Goal: Check status: Check status

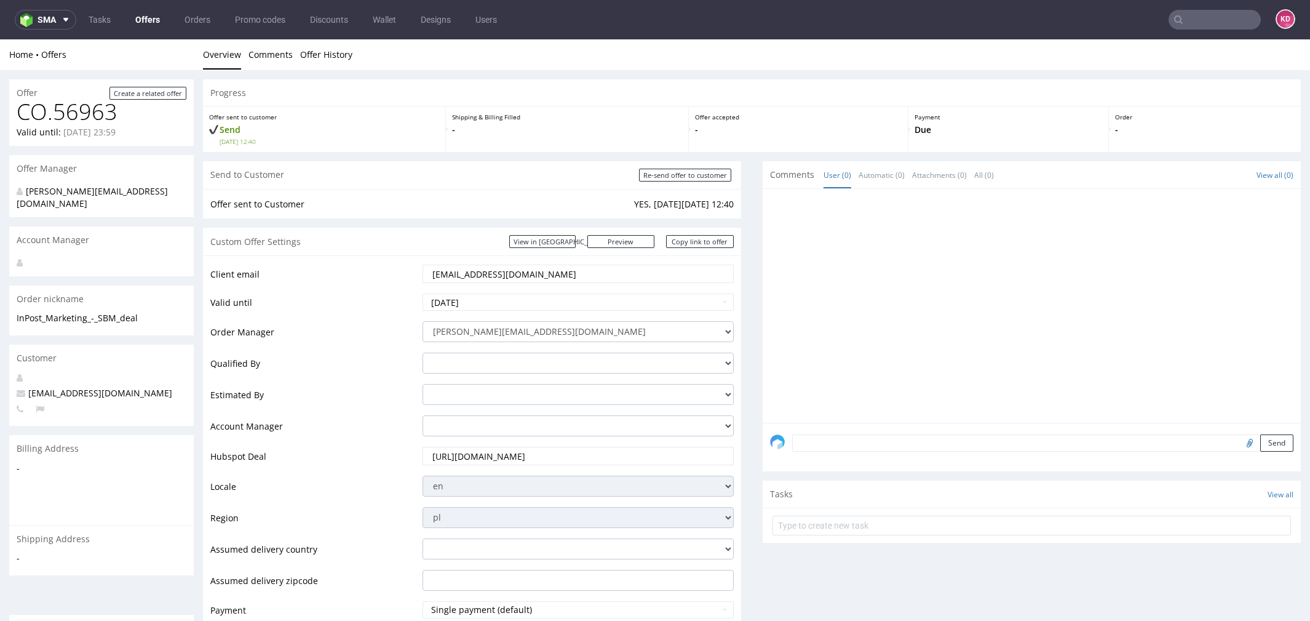
scroll to position [397, 0]
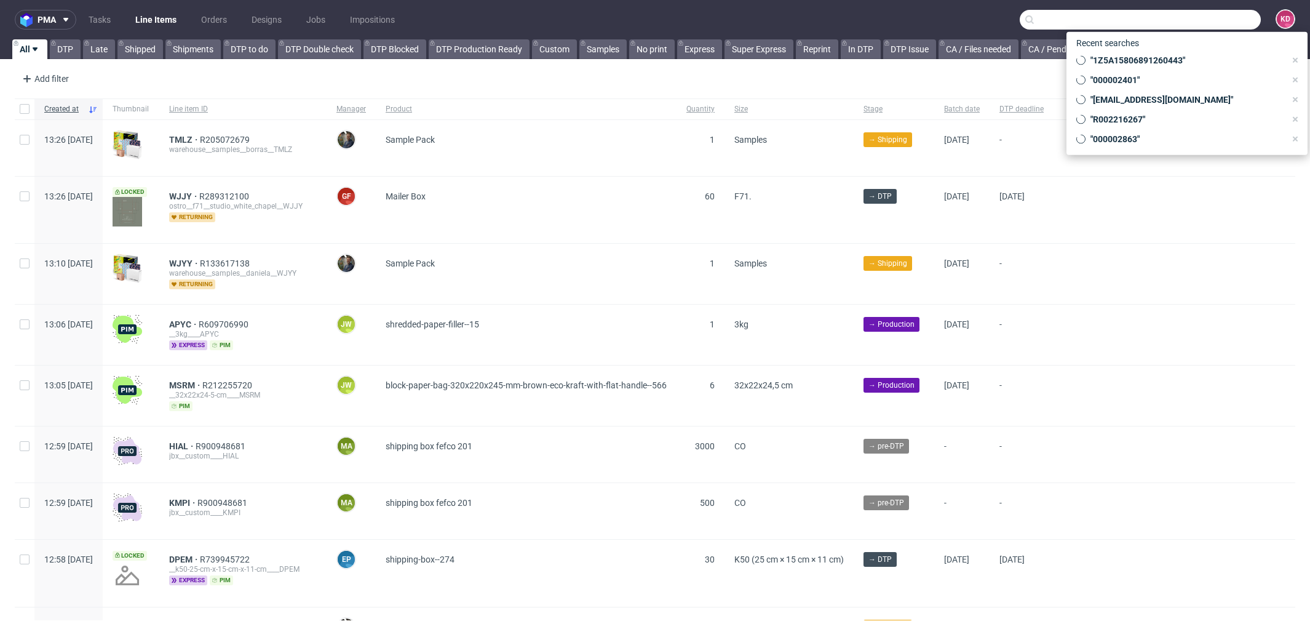
click at [1192, 20] on input "text" at bounding box center [1140, 20] width 241 height 20
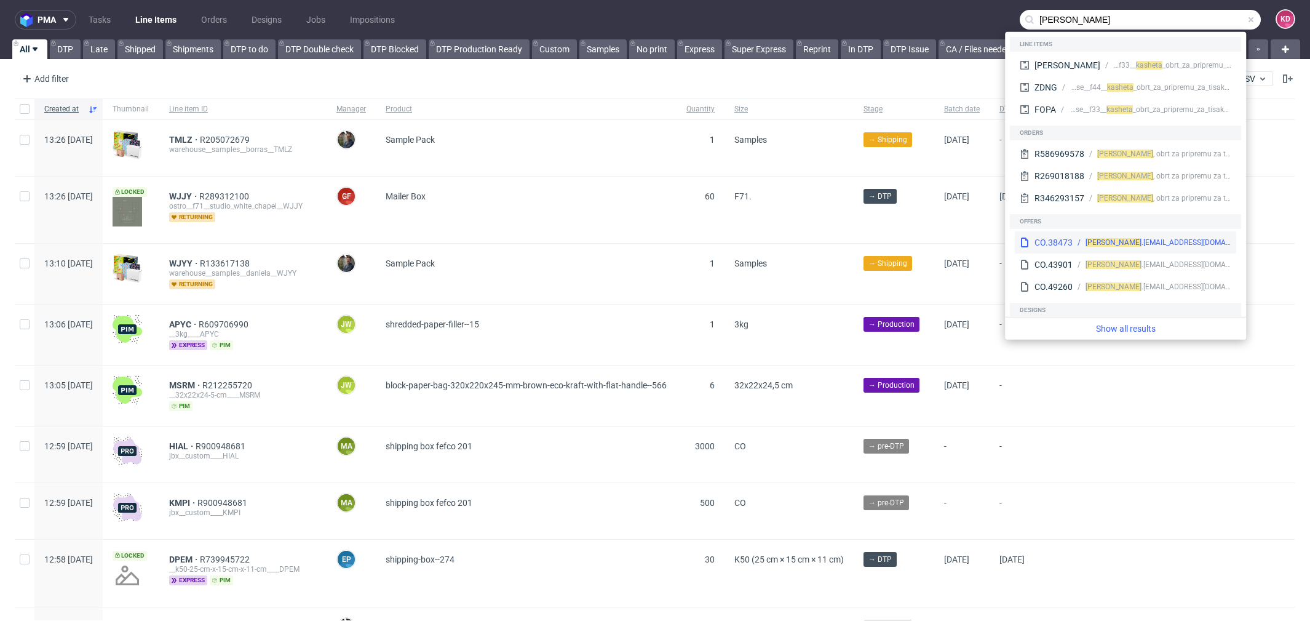
type input "kasheta"
click at [1141, 239] on div "kasheta .shop@gmail.com" at bounding box center [1159, 242] width 146 height 11
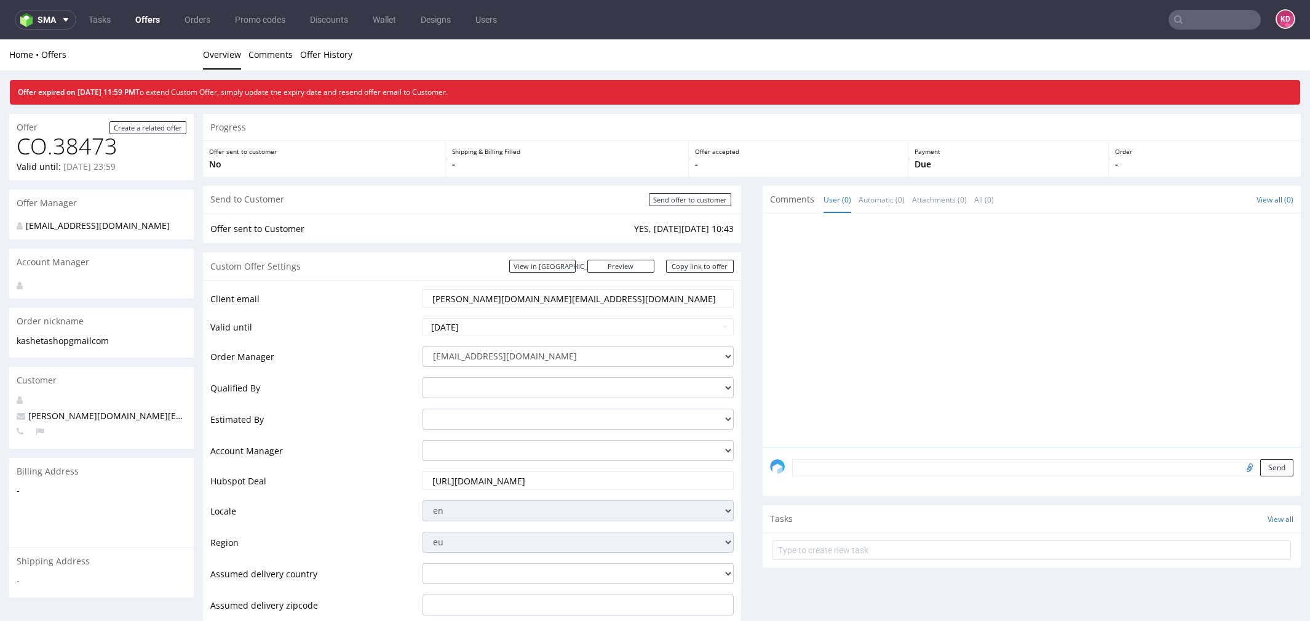
click at [1177, 30] on nav "sma Tasks Offers Orders Promo codes Discounts Wallet Designs Users KD" at bounding box center [655, 19] width 1310 height 39
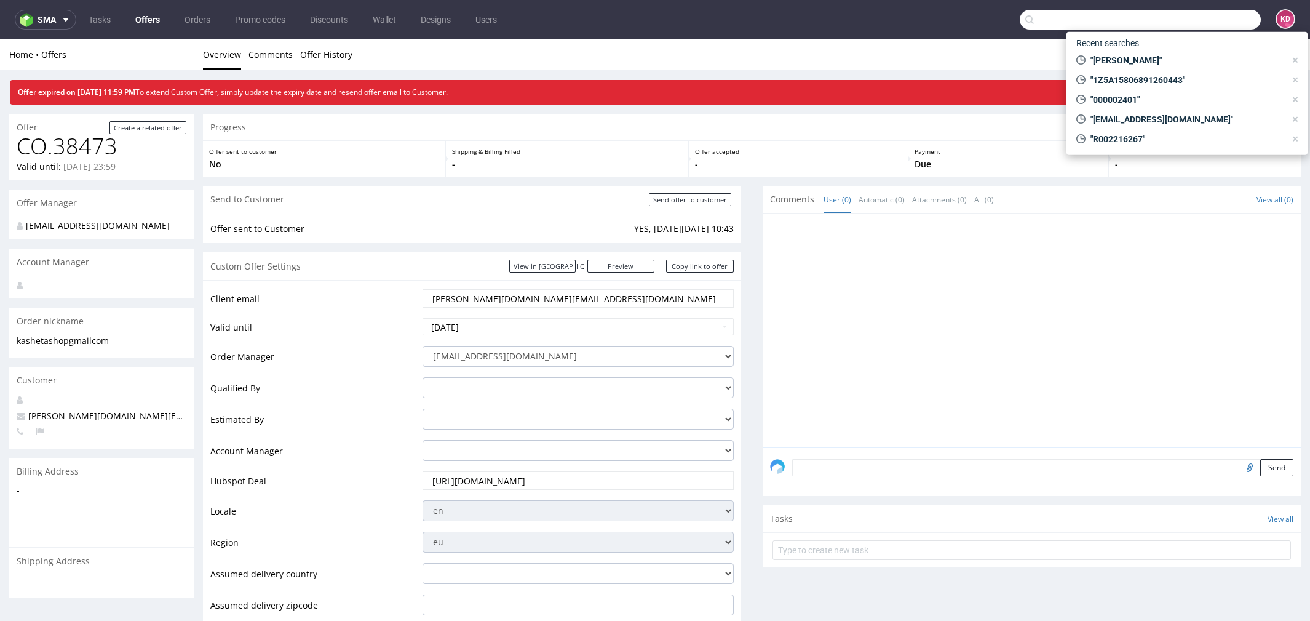
click at [1177, 25] on input "text" at bounding box center [1140, 20] width 241 height 20
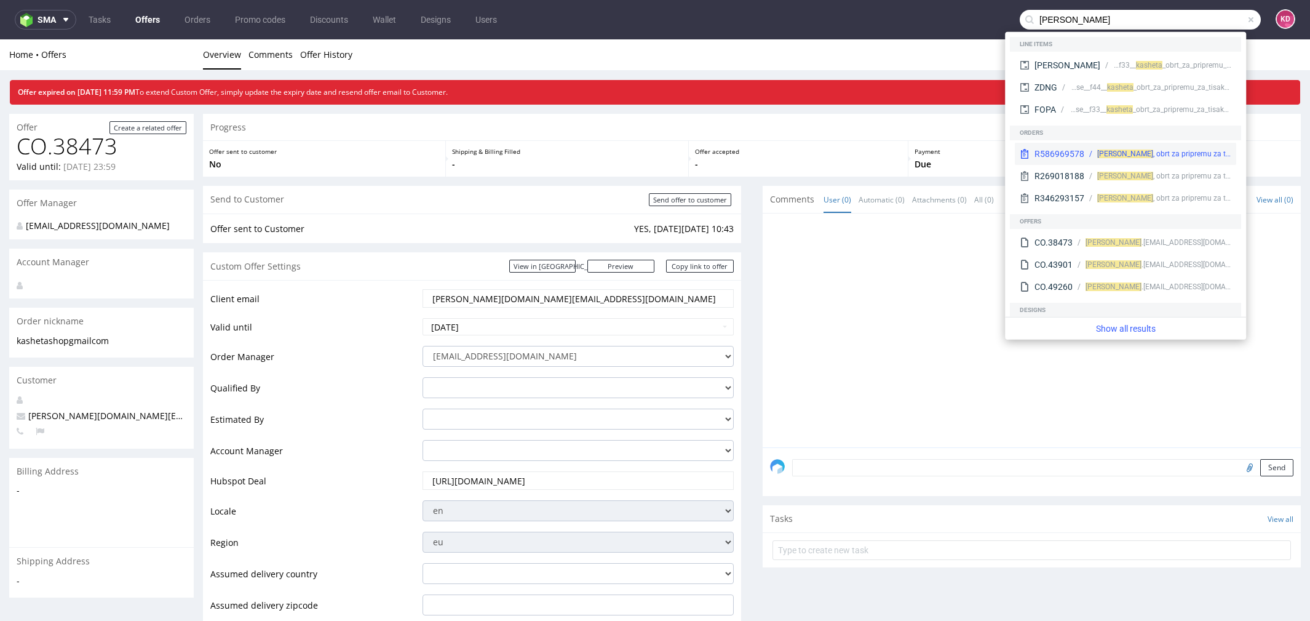
type input "kasheta"
click at [1072, 156] on div "R586969578" at bounding box center [1060, 154] width 50 height 12
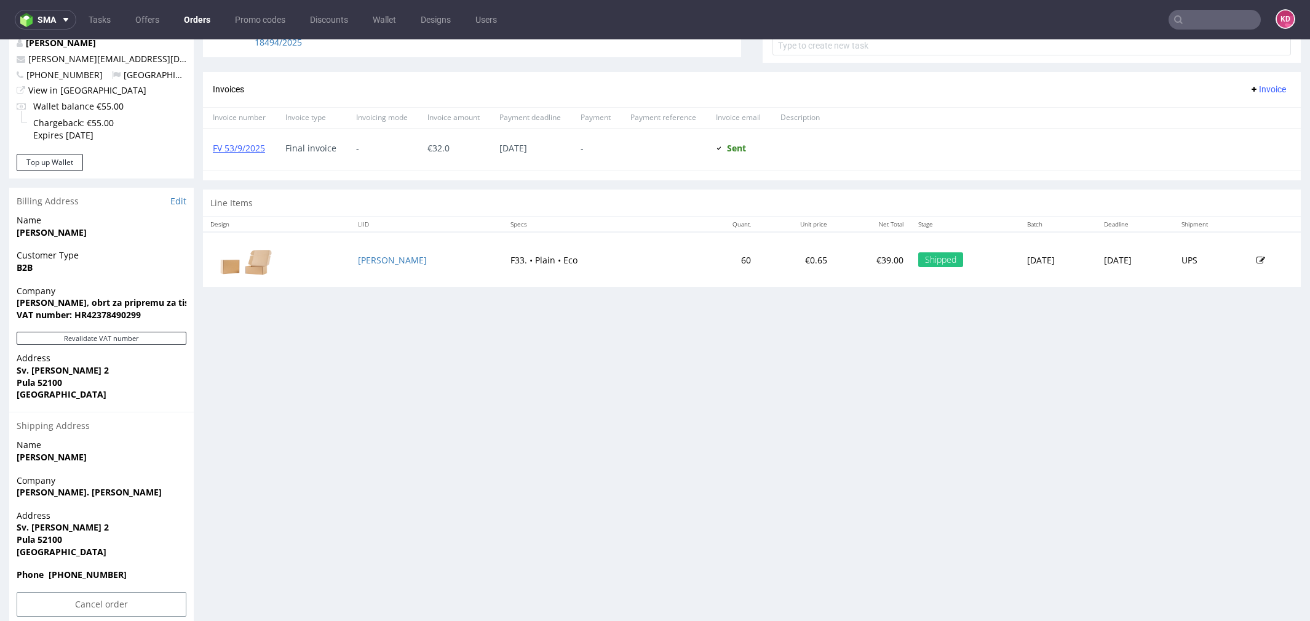
scroll to position [498, 0]
